Goal: Task Accomplishment & Management: Use online tool/utility

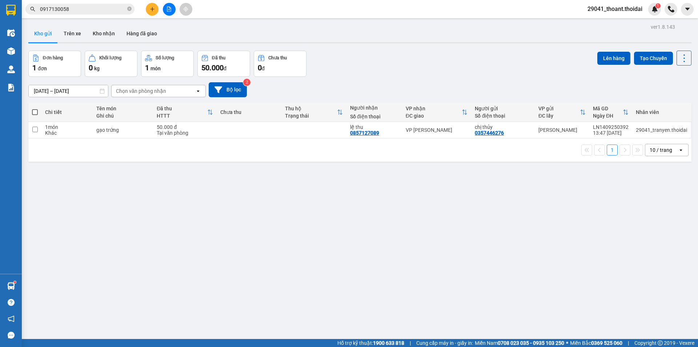
click at [48, 37] on button "Kho gửi" at bounding box center [42, 33] width 29 height 17
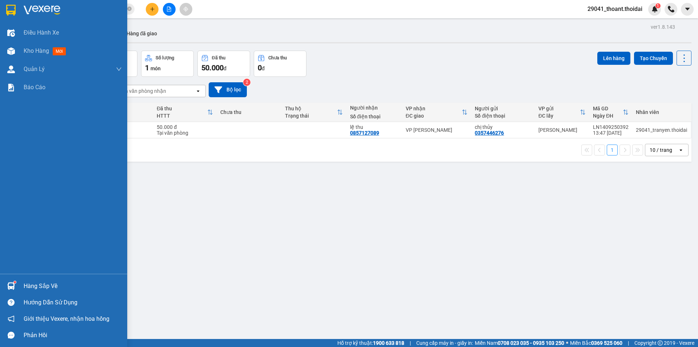
click at [10, 3] on div at bounding box center [63, 12] width 127 height 24
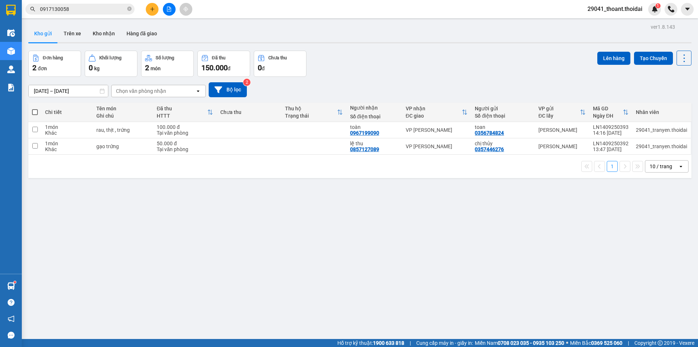
click at [36, 110] on span at bounding box center [35, 112] width 6 height 6
click at [35, 108] on input "checkbox" at bounding box center [35, 108] width 0 height 0
checkbox input "true"
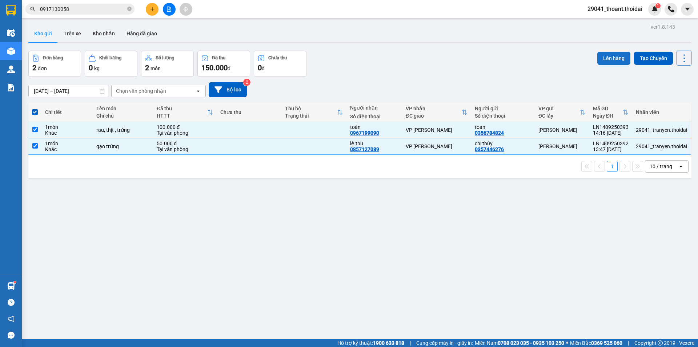
click at [614, 55] on button "Lên hàng" at bounding box center [614, 58] width 33 height 13
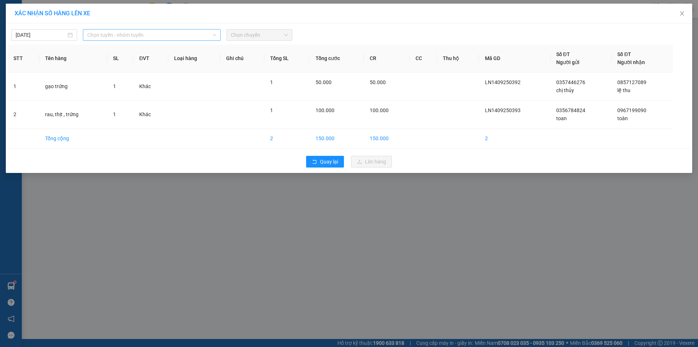
click at [95, 38] on span "Chọn tuyến - nhóm tuyến" at bounding box center [151, 34] width 129 height 11
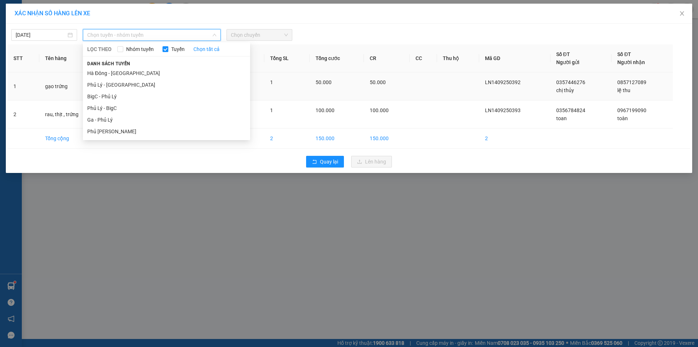
drag, startPoint x: 122, startPoint y: 107, endPoint x: 172, endPoint y: 91, distance: 53.0
click at [123, 107] on li "Phủ Lý - BigC" at bounding box center [166, 108] width 167 height 12
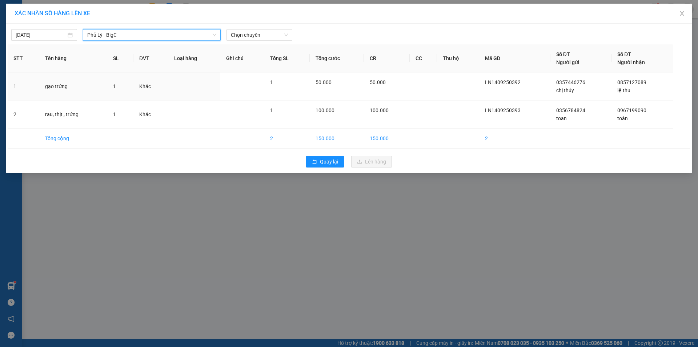
click at [252, 42] on div "[DATE] [GEOGRAPHIC_DATA] - BigC Phủ Lý - BigC LỌC THEO Nhóm tuyến Tuyến Chọn tấ…" at bounding box center [349, 98] width 687 height 149
click at [251, 39] on span "Chọn chuyến" at bounding box center [259, 34] width 57 height 11
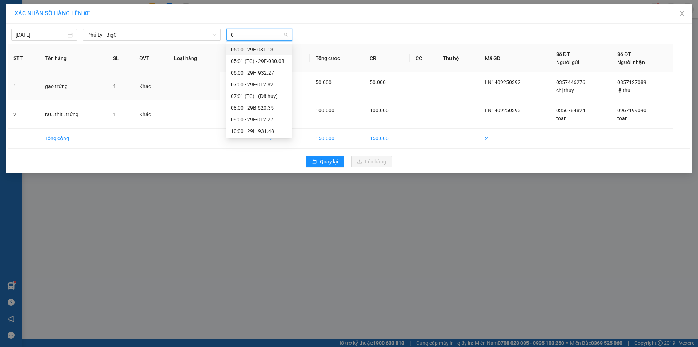
type input "08"
click at [248, 95] on div "15:00 - 29E-080.08" at bounding box center [259, 96] width 57 height 8
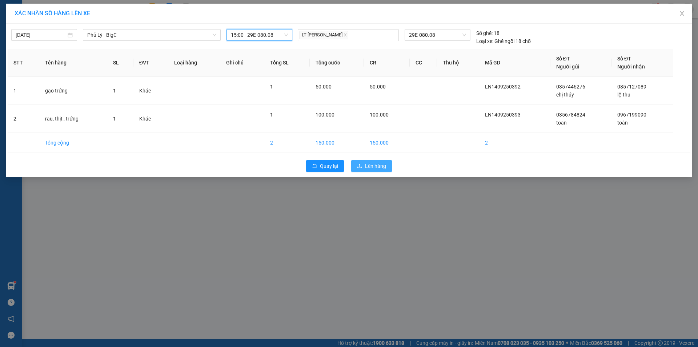
click at [379, 168] on span "Lên hàng" at bounding box center [375, 166] width 21 height 8
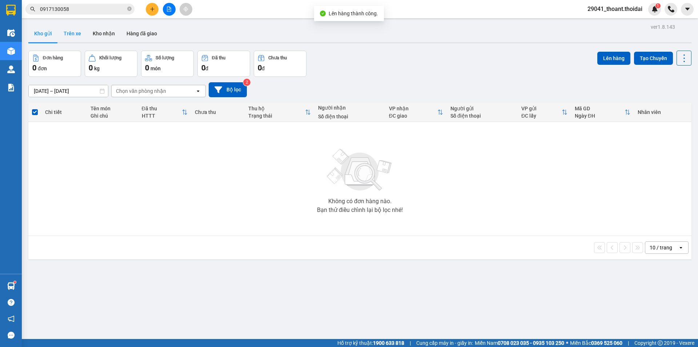
click at [71, 30] on button "Trên xe" at bounding box center [72, 33] width 29 height 17
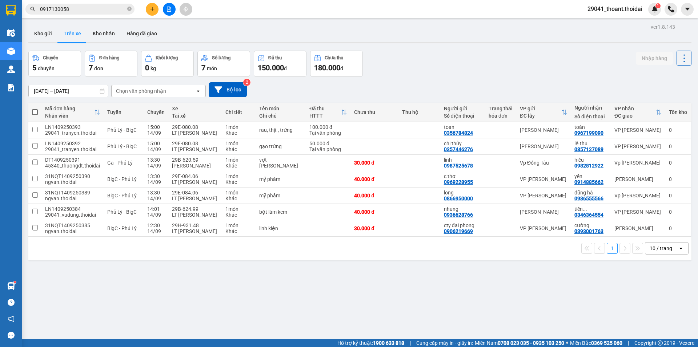
click at [152, 10] on icon "plus" at bounding box center [152, 9] width 5 height 5
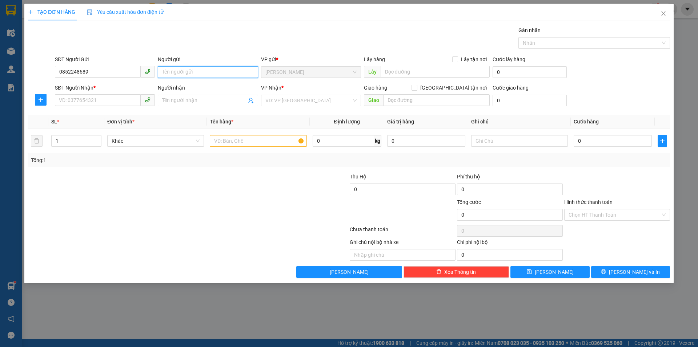
click at [191, 73] on input "Người gửi" at bounding box center [208, 72] width 100 height 12
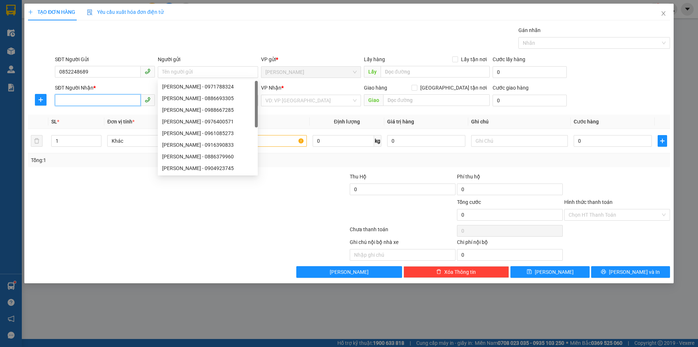
click at [88, 100] on input "SĐT Người Nhận *" at bounding box center [98, 100] width 86 height 12
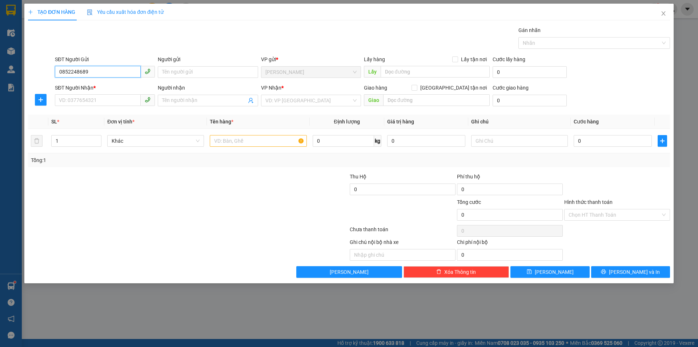
click at [65, 75] on input "0852248689" at bounding box center [98, 72] width 86 height 12
click at [74, 76] on input "0852248689" at bounding box center [98, 72] width 86 height 12
click at [81, 74] on input "0852248689" at bounding box center [98, 72] width 86 height 12
drag, startPoint x: 78, startPoint y: 71, endPoint x: 113, endPoint y: 75, distance: 35.1
click at [113, 75] on input "0852248689" at bounding box center [98, 72] width 86 height 12
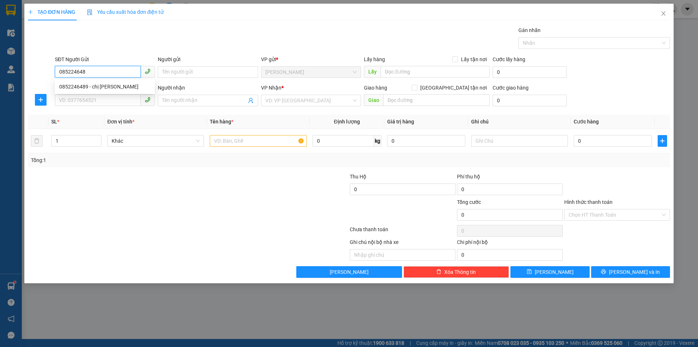
type input "0852246489"
click at [111, 86] on div "0852246489 - chị [PERSON_NAME]" at bounding box center [104, 87] width 91 height 8
type input "chị [PERSON_NAME]"
type input "0852246489"
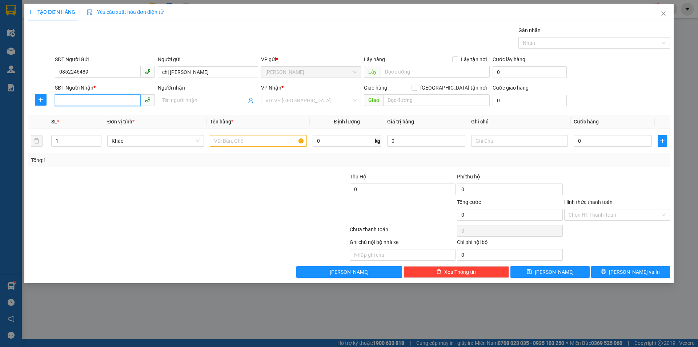
click at [93, 100] on input "SĐT Người Nhận *" at bounding box center [98, 100] width 86 height 12
click at [105, 114] on div "0385368513 - [PERSON_NAME]" at bounding box center [104, 115] width 91 height 8
type input "0385368513"
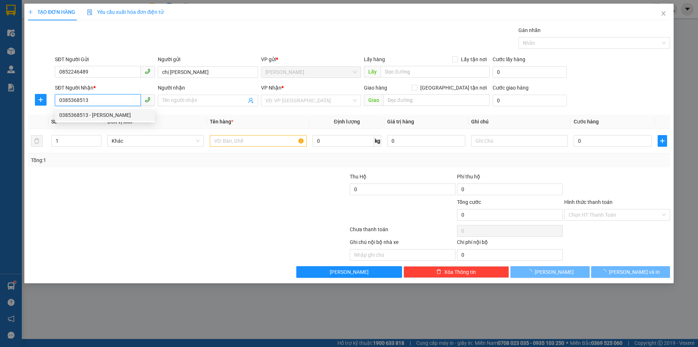
type input "huỳnh"
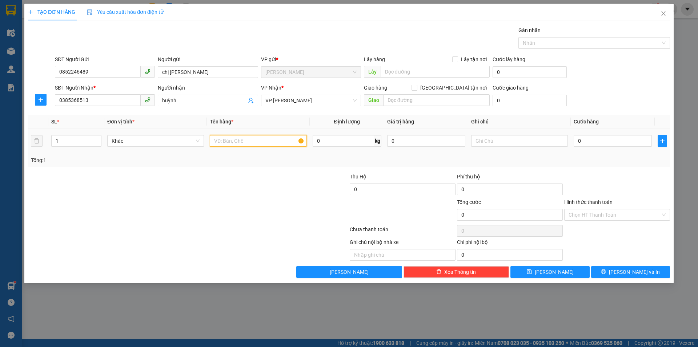
click at [269, 139] on input "text" at bounding box center [258, 141] width 97 height 12
type input "căn cước công dân"
click at [607, 135] on div "0" at bounding box center [613, 141] width 78 height 15
click at [604, 138] on input "0" at bounding box center [613, 141] width 78 height 12
type input "3"
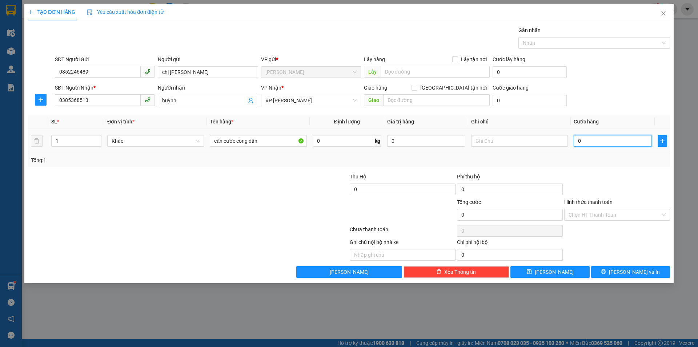
type input "3"
type input "30"
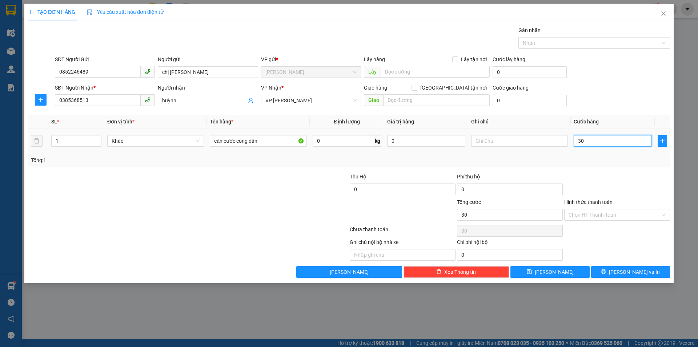
type input "300"
type input "3.000"
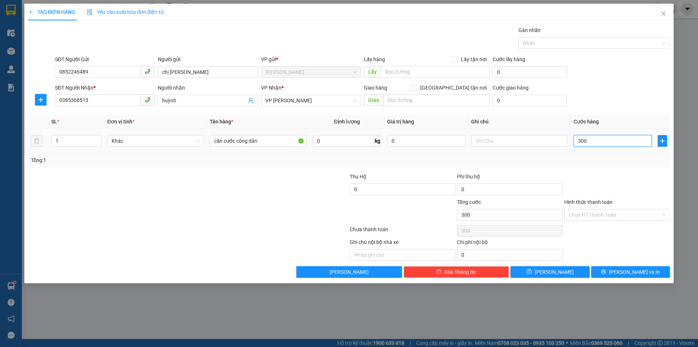
type input "3.000"
type input "30.000"
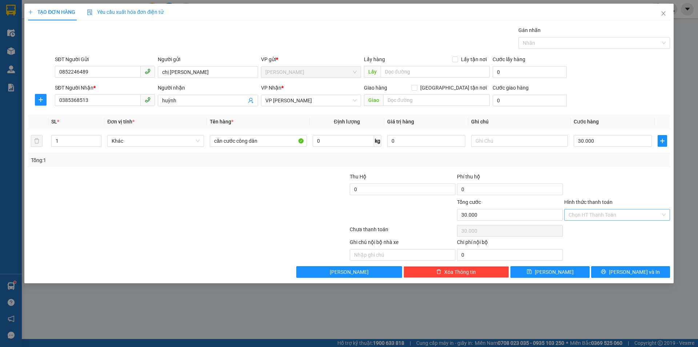
click at [614, 214] on input "Hình thức thanh toán" at bounding box center [615, 214] width 92 height 11
click at [609, 229] on div "Tại văn phòng" at bounding box center [617, 229] width 97 height 8
type input "0"
click at [642, 271] on span "[PERSON_NAME] và In" at bounding box center [634, 272] width 51 height 8
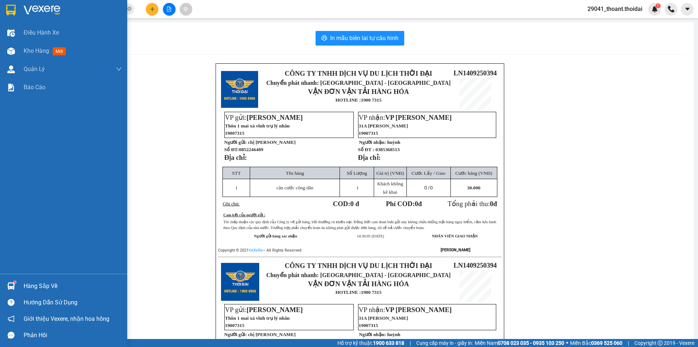
click at [23, 14] on div at bounding box center [63, 12] width 127 height 24
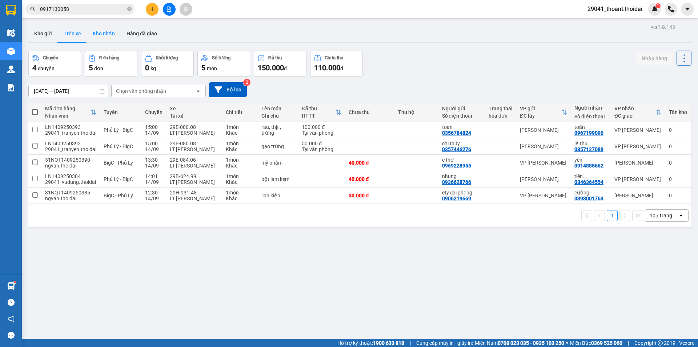
click at [100, 30] on button "Kho nhận" at bounding box center [104, 33] width 34 height 17
type input "[DATE] – [DATE]"
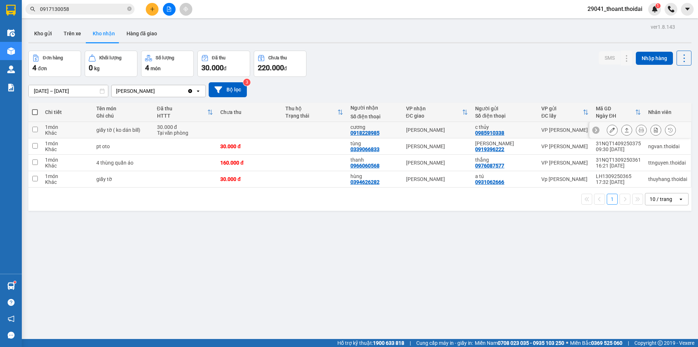
click at [152, 135] on td "giấy tờ ( ko dán bill)" at bounding box center [123, 130] width 61 height 16
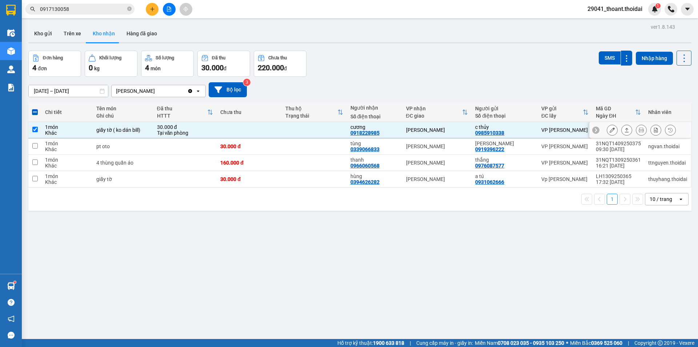
click at [150, 135] on td "giấy tờ ( ko dán bill)" at bounding box center [123, 130] width 61 height 16
checkbox input "false"
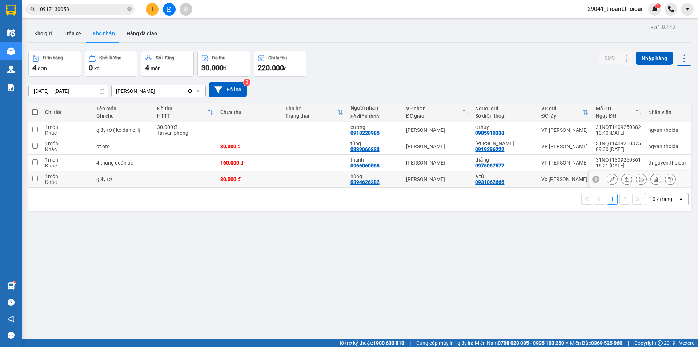
click at [208, 182] on td at bounding box center [186, 179] width 64 height 16
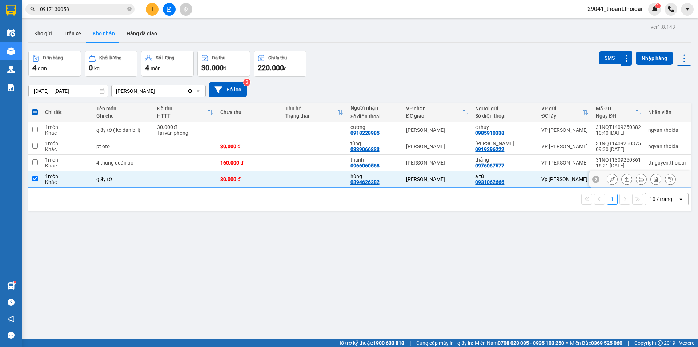
click at [208, 182] on td at bounding box center [186, 179] width 64 height 16
checkbox input "false"
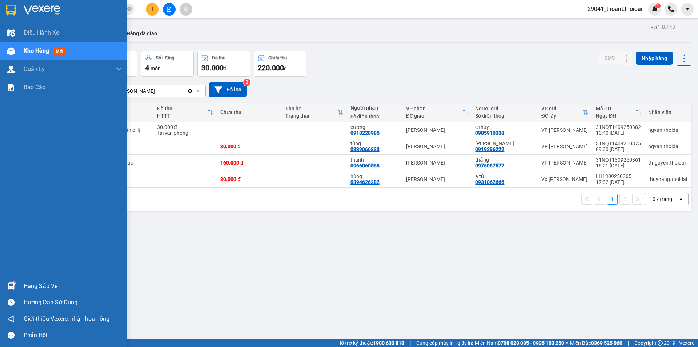
click at [15, 282] on sup at bounding box center [15, 282] width 2 height 2
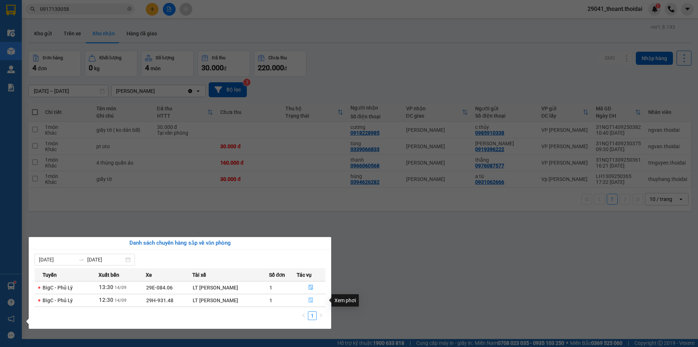
click at [311, 301] on icon "file-done" at bounding box center [311, 299] width 5 height 5
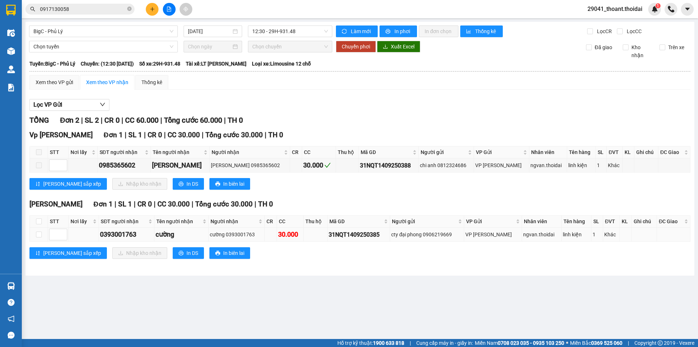
click at [35, 233] on td at bounding box center [39, 234] width 18 height 14
click at [40, 234] on input "checkbox" at bounding box center [39, 234] width 6 height 6
checkbox input "true"
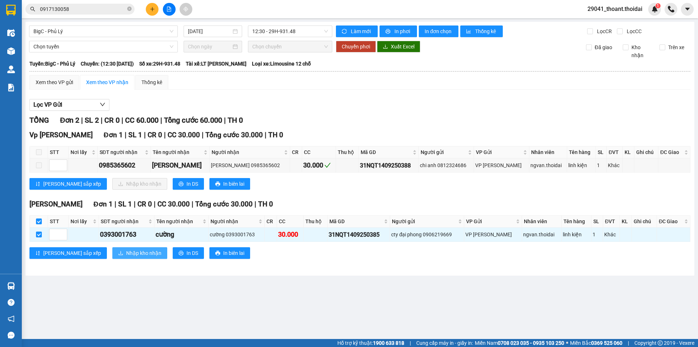
click at [126, 251] on span "Nhập kho nhận" at bounding box center [143, 253] width 35 height 8
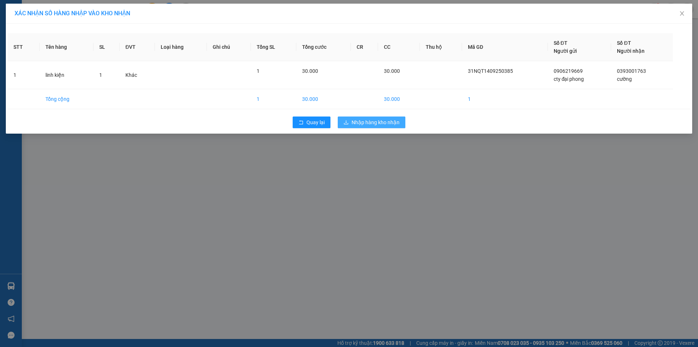
click at [371, 126] on span "Nhập hàng kho nhận" at bounding box center [376, 122] width 48 height 8
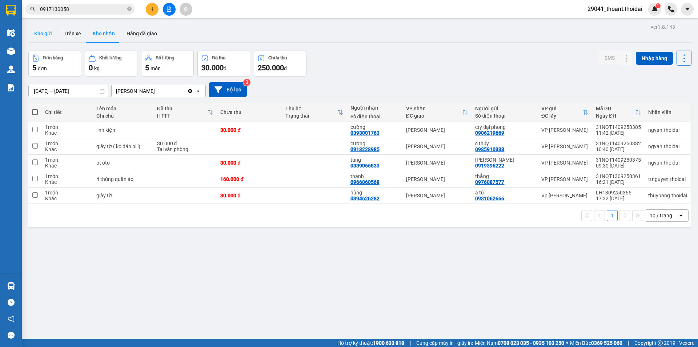
click at [50, 40] on button "Kho gửi" at bounding box center [42, 33] width 29 height 17
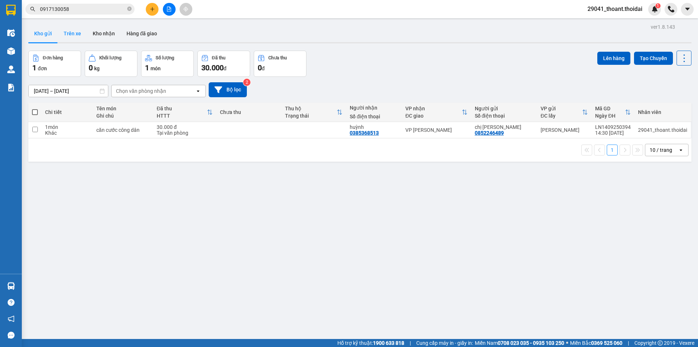
click at [65, 37] on button "Trên xe" at bounding box center [72, 33] width 29 height 17
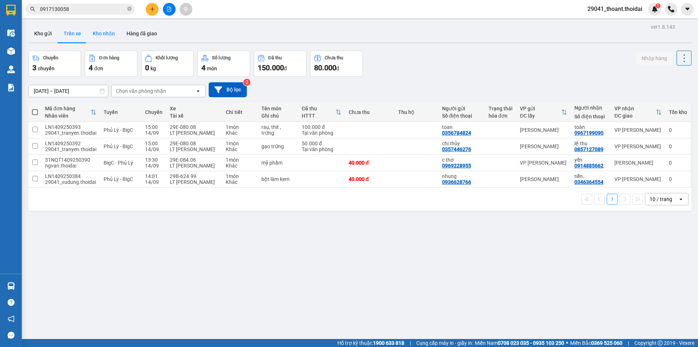
click at [94, 36] on button "Kho nhận" at bounding box center [104, 33] width 34 height 17
type input "[DATE] – [DATE]"
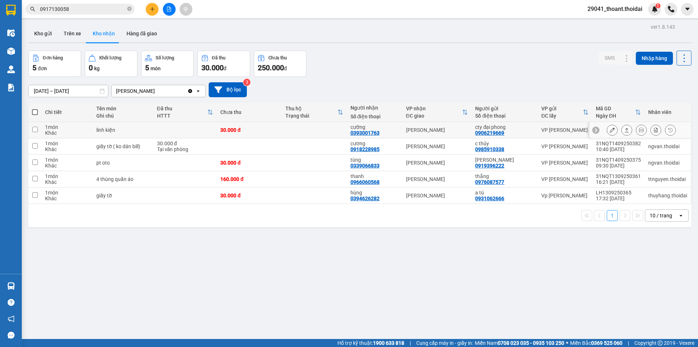
click at [99, 130] on div "linh kiện" at bounding box center [122, 130] width 53 height 6
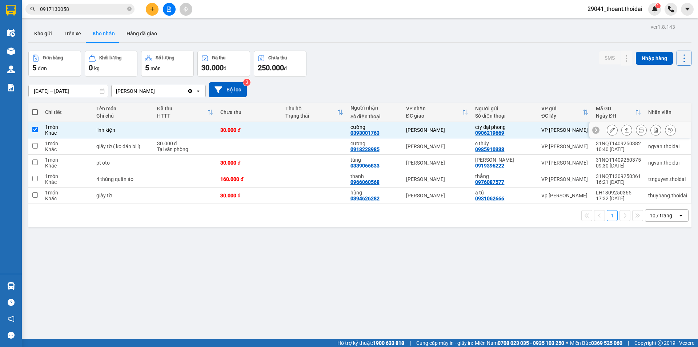
checkbox input "true"
click at [610, 131] on button at bounding box center [613, 130] width 10 height 13
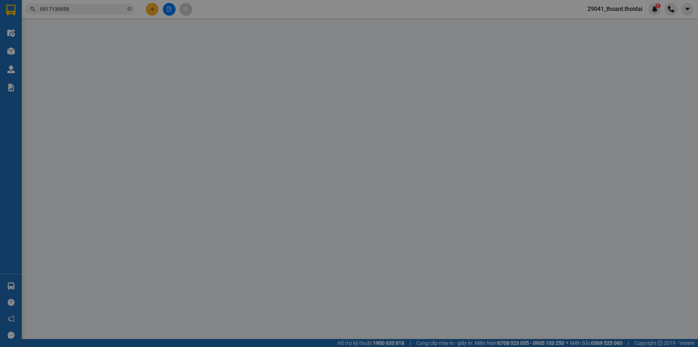
type input "0906219669"
type input "cty đại phong"
type input "0393001763"
type input "cường"
type input "30.000"
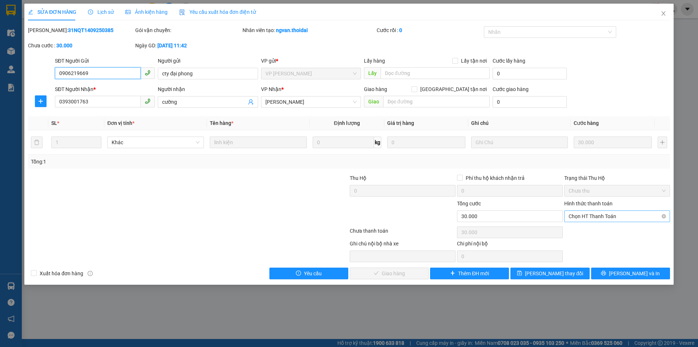
click at [585, 216] on span "Chọn HT Thanh Toán" at bounding box center [617, 216] width 97 height 11
click at [583, 230] on div "Tại văn phòng" at bounding box center [617, 231] width 97 height 8
type input "0"
click at [409, 271] on span "[PERSON_NAME] và Giao hàng" at bounding box center [399, 273] width 70 height 8
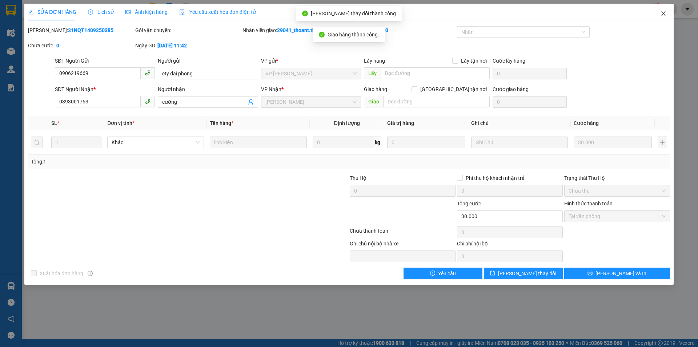
click at [665, 13] on icon "close" at bounding box center [664, 14] width 6 height 6
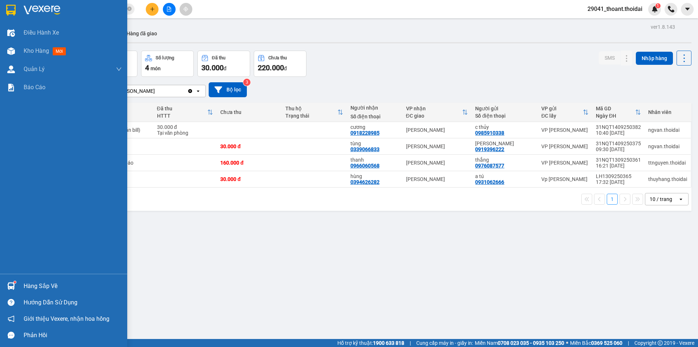
click at [8, 284] on img at bounding box center [11, 286] width 8 height 8
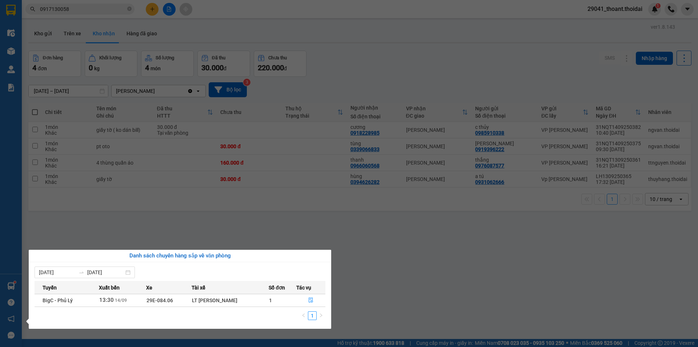
click at [471, 302] on section "Kết quả tìm kiếm ( 3 ) Bộ lọc Mã ĐH Trạng thái Món hàng Thu hộ Tổng cước Chưa c…" at bounding box center [349, 173] width 698 height 347
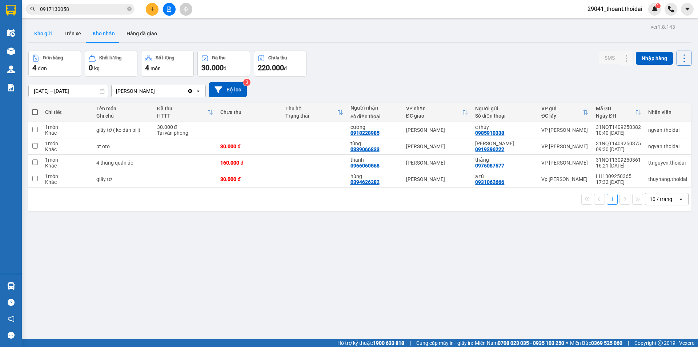
click at [36, 33] on button "Kho gửi" at bounding box center [42, 33] width 29 height 17
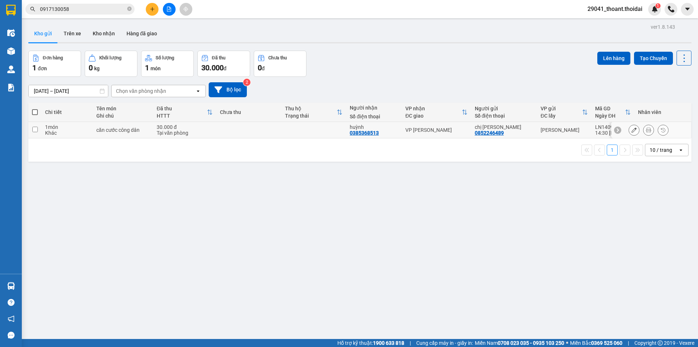
click at [142, 137] on td "căn cước công dân" at bounding box center [123, 130] width 60 height 16
checkbox input "true"
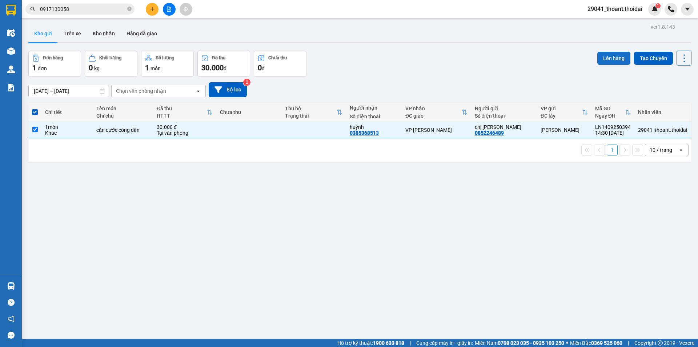
click at [599, 59] on button "Lên hàng" at bounding box center [614, 58] width 33 height 13
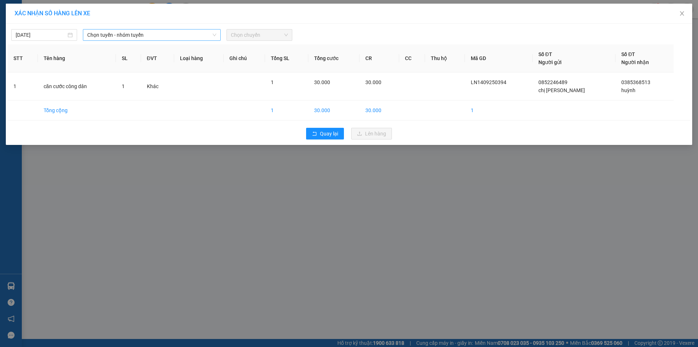
click at [140, 36] on span "Chọn tuyến - nhóm tuyến" at bounding box center [151, 34] width 129 height 11
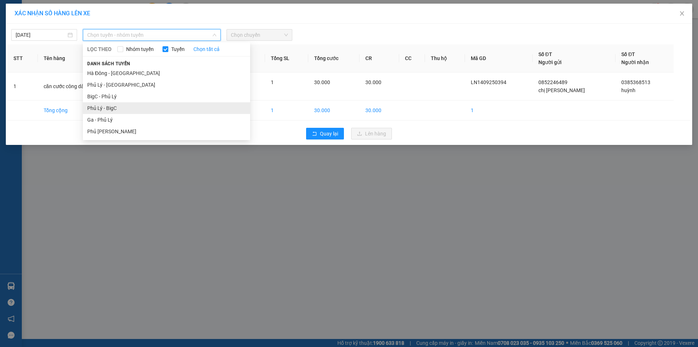
click at [119, 107] on li "Phủ Lý - BigC" at bounding box center [166, 108] width 167 height 12
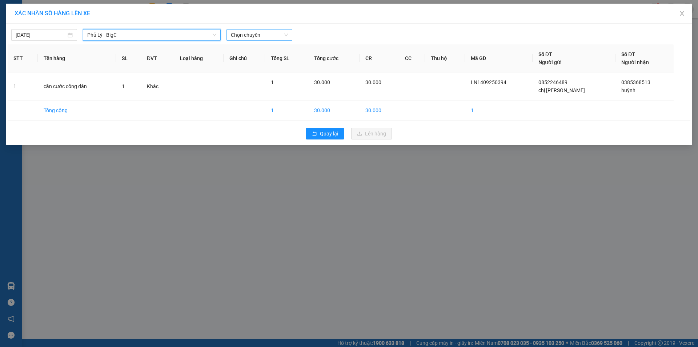
click at [265, 36] on span "Chọn chuyến" at bounding box center [259, 34] width 57 height 11
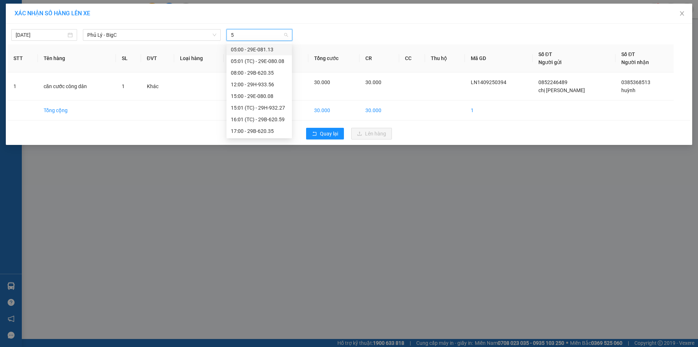
type input "59"
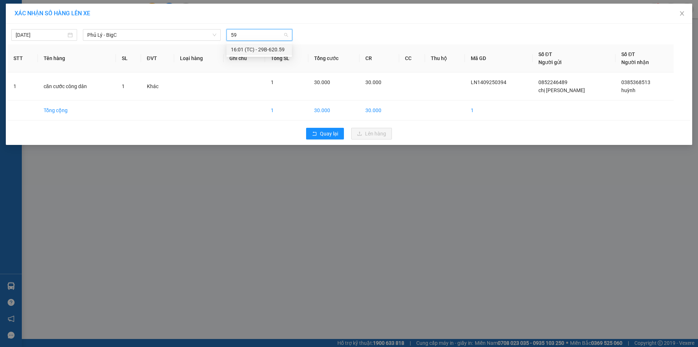
click at [268, 50] on div "16:01 (TC) - 29B-620.59" at bounding box center [259, 49] width 57 height 8
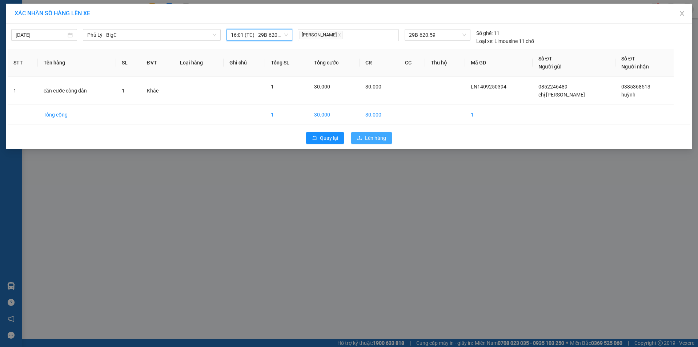
click at [382, 139] on span "Lên hàng" at bounding box center [375, 138] width 21 height 8
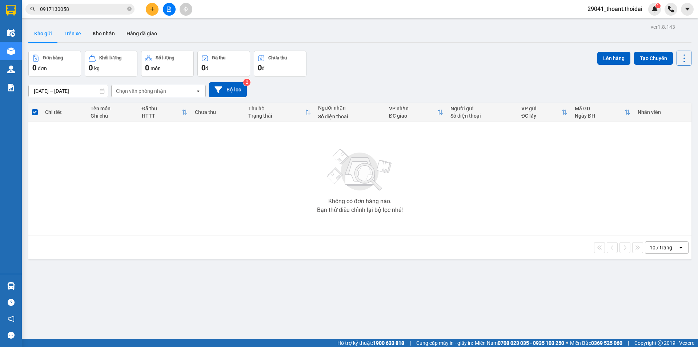
click at [65, 32] on button "Trên xe" at bounding box center [72, 33] width 29 height 17
